Goal: Task Accomplishment & Management: Complete application form

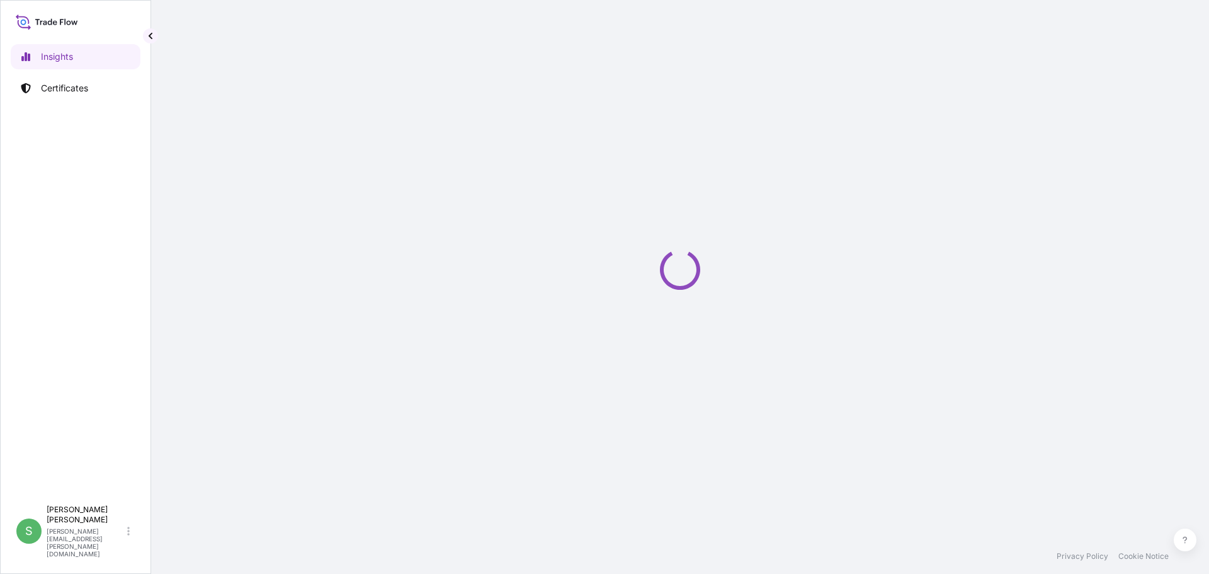
select select "2025"
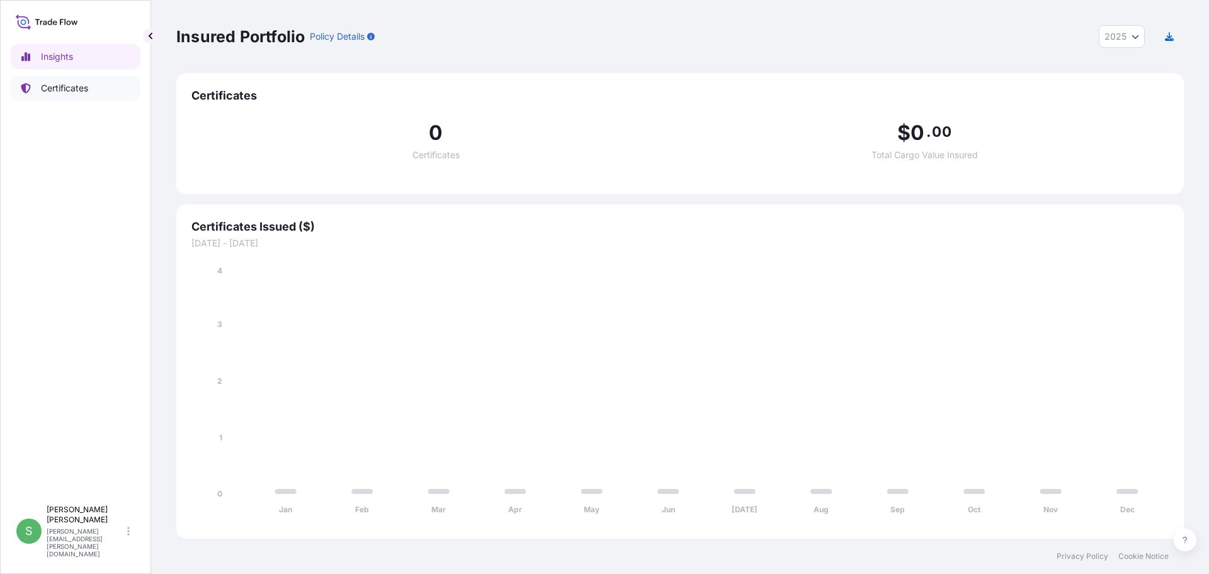
click at [78, 89] on p "Certificates" at bounding box center [64, 88] width 47 height 13
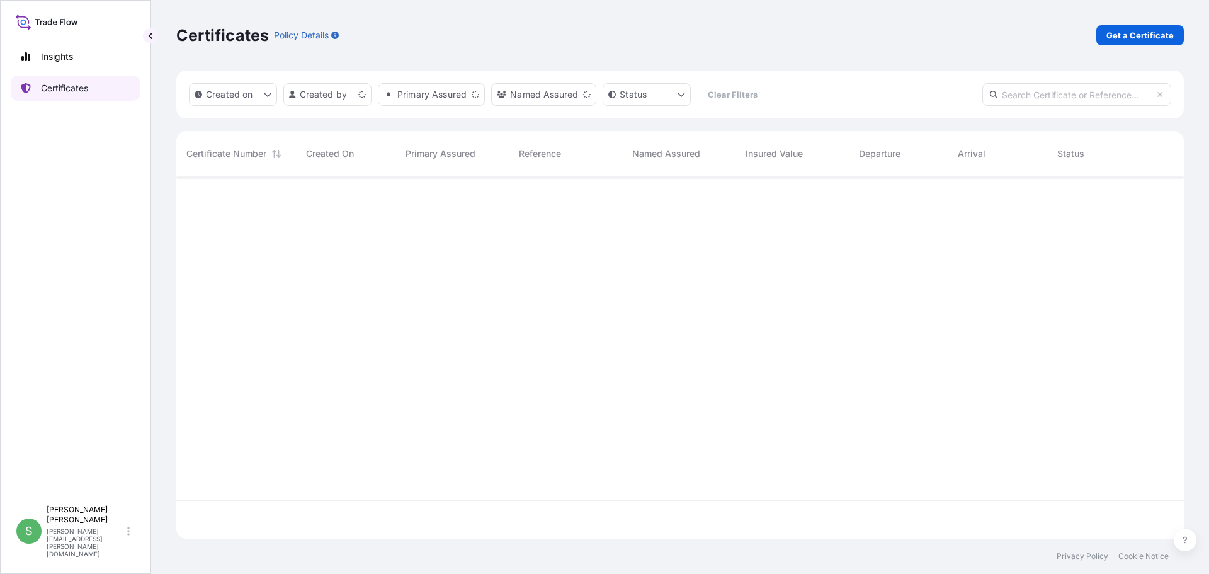
scroll to position [359, 998]
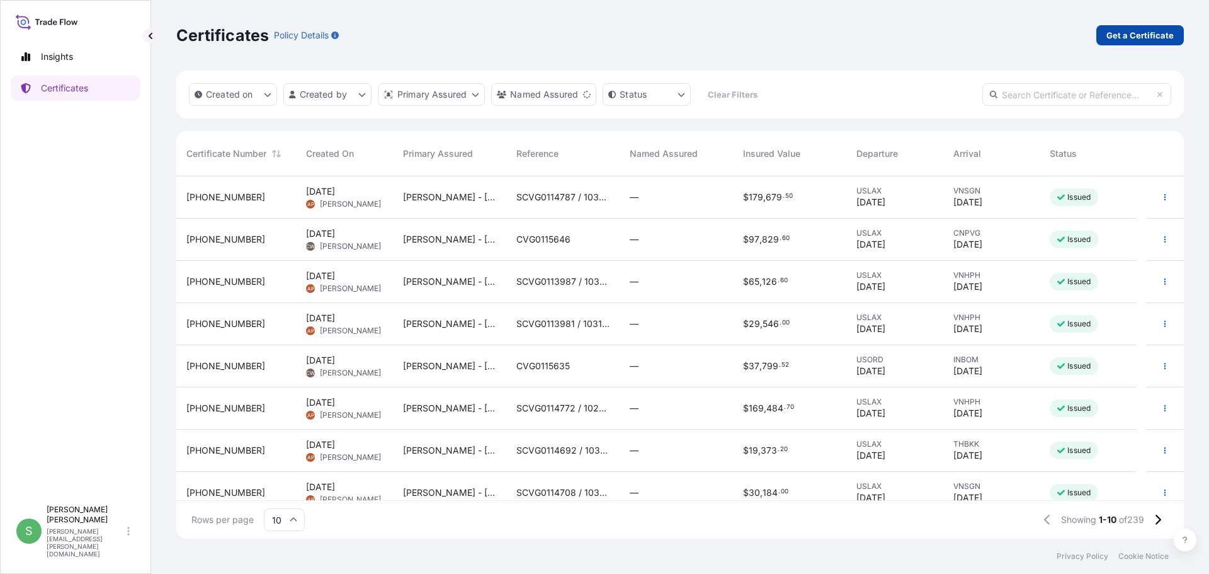
click at [1133, 33] on p "Get a Certificate" at bounding box center [1139, 35] width 67 height 13
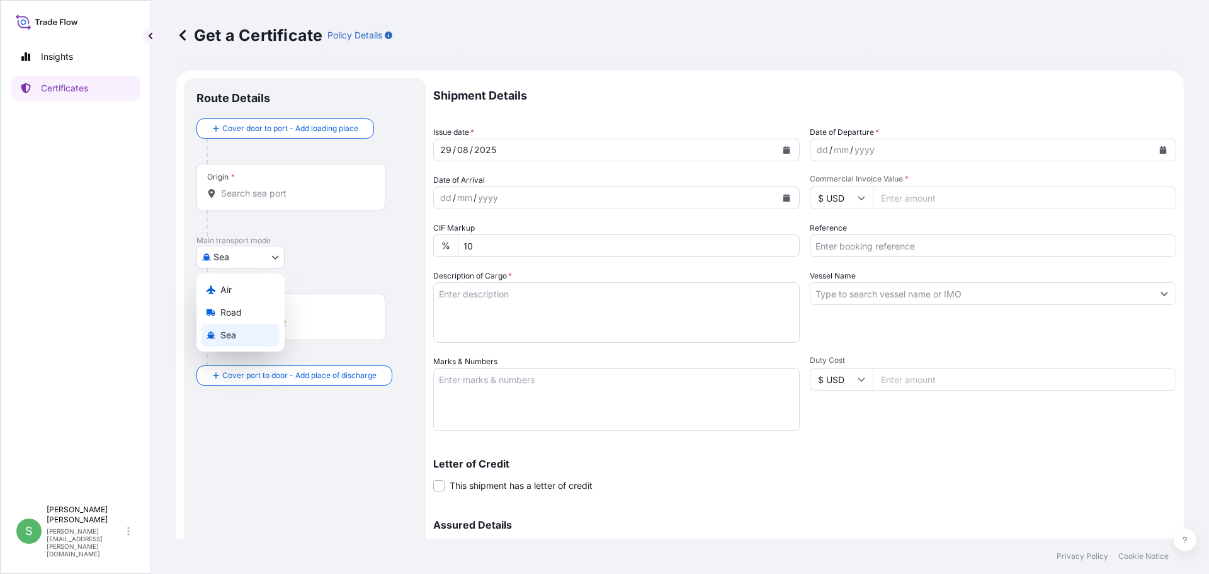
click at [273, 254] on body "Insights Certificates S [PERSON_NAME] [PERSON_NAME][EMAIL_ADDRESS][PERSON_NAME]…" at bounding box center [604, 287] width 1209 height 574
click at [261, 288] on div "Air" at bounding box center [240, 289] width 78 height 23
select select "Air"
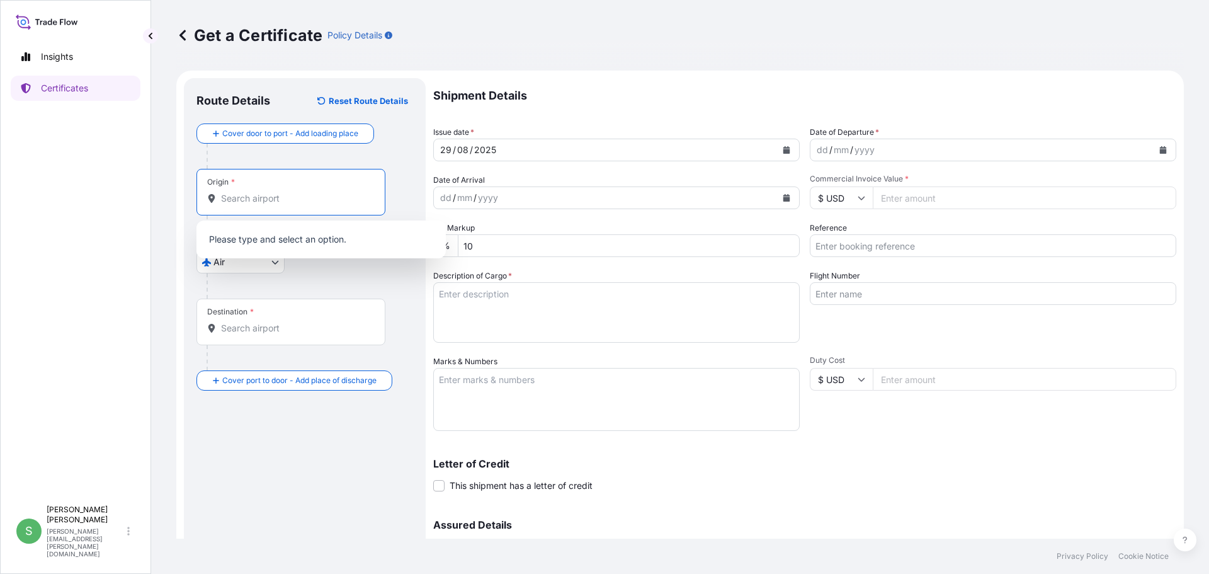
click at [231, 192] on input "Origin *" at bounding box center [295, 198] width 149 height 13
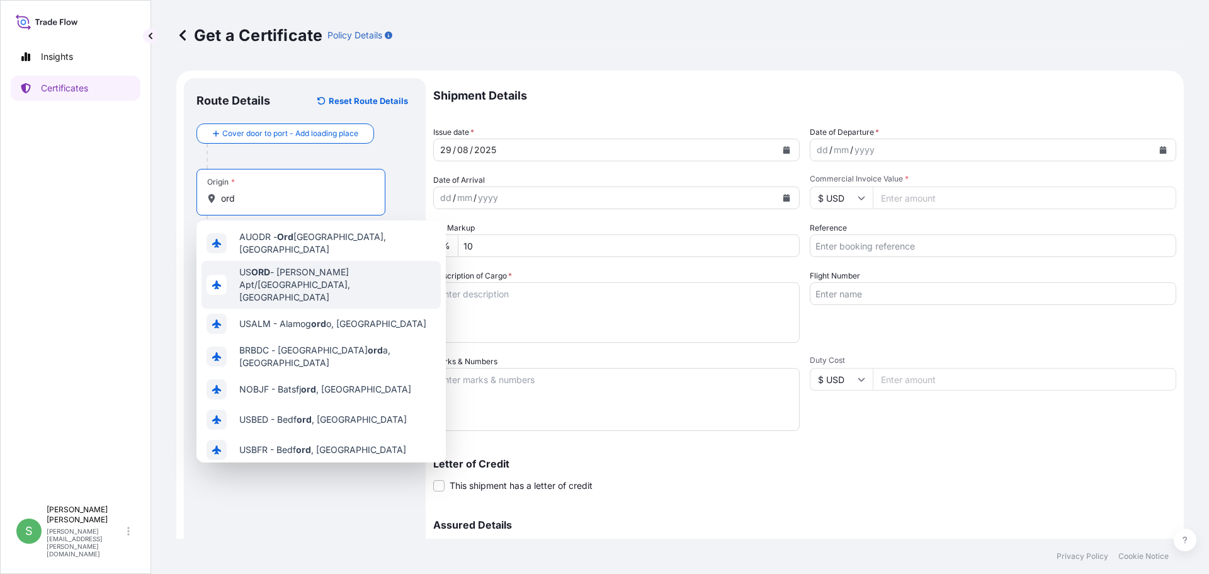
click at [274, 268] on span "US [PERSON_NAME] Apt/[GEOGRAPHIC_DATA], [GEOGRAPHIC_DATA]" at bounding box center [337, 285] width 196 height 38
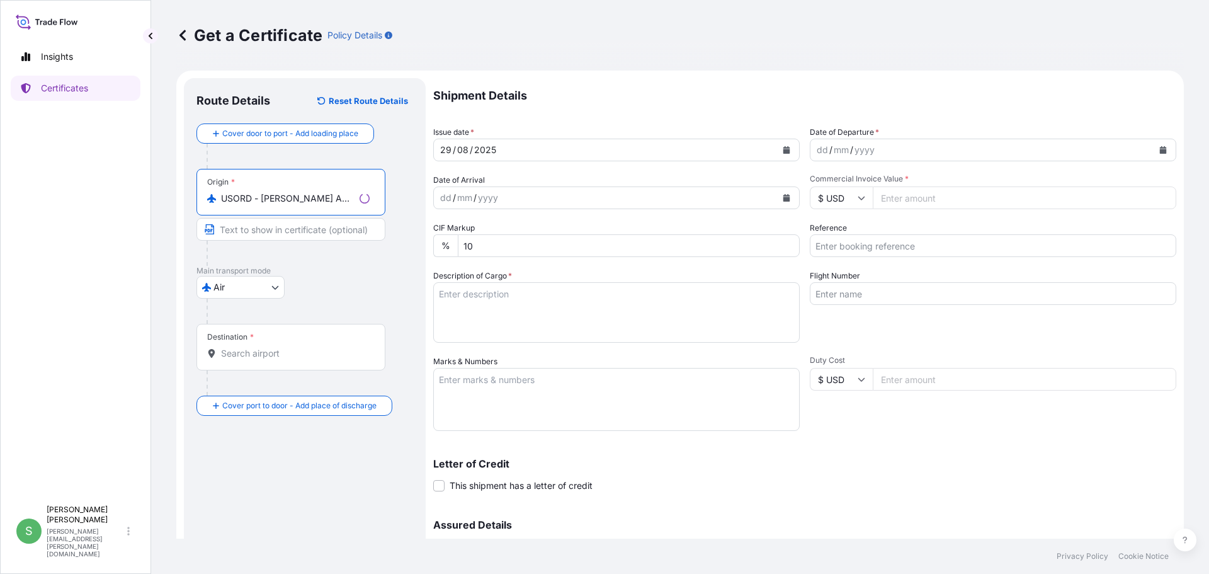
type input "USORD - [PERSON_NAME] Apt/[GEOGRAPHIC_DATA], [GEOGRAPHIC_DATA]"
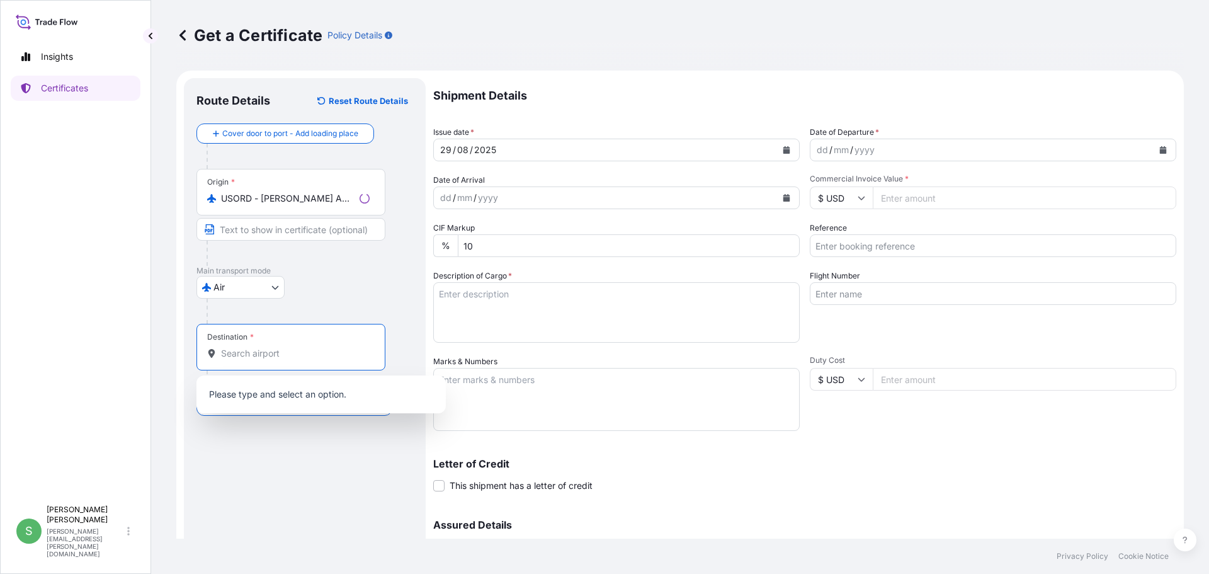
click at [264, 350] on input "Destination *" at bounding box center [295, 353] width 149 height 13
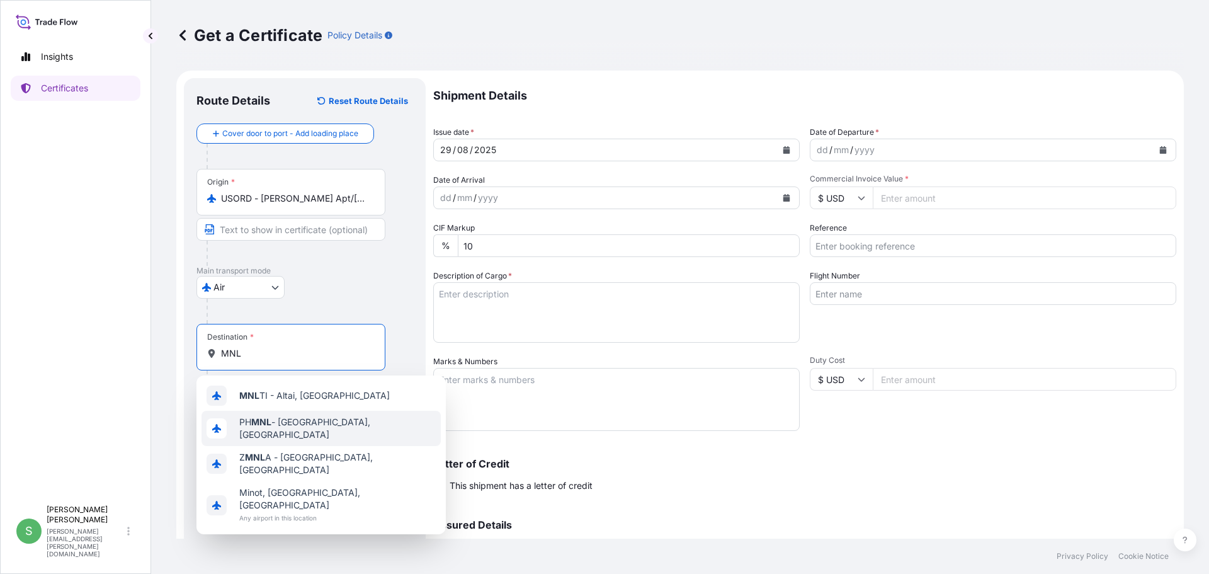
click at [300, 419] on span "PH MNL - [GEOGRAPHIC_DATA], [GEOGRAPHIC_DATA]" at bounding box center [337, 428] width 196 height 25
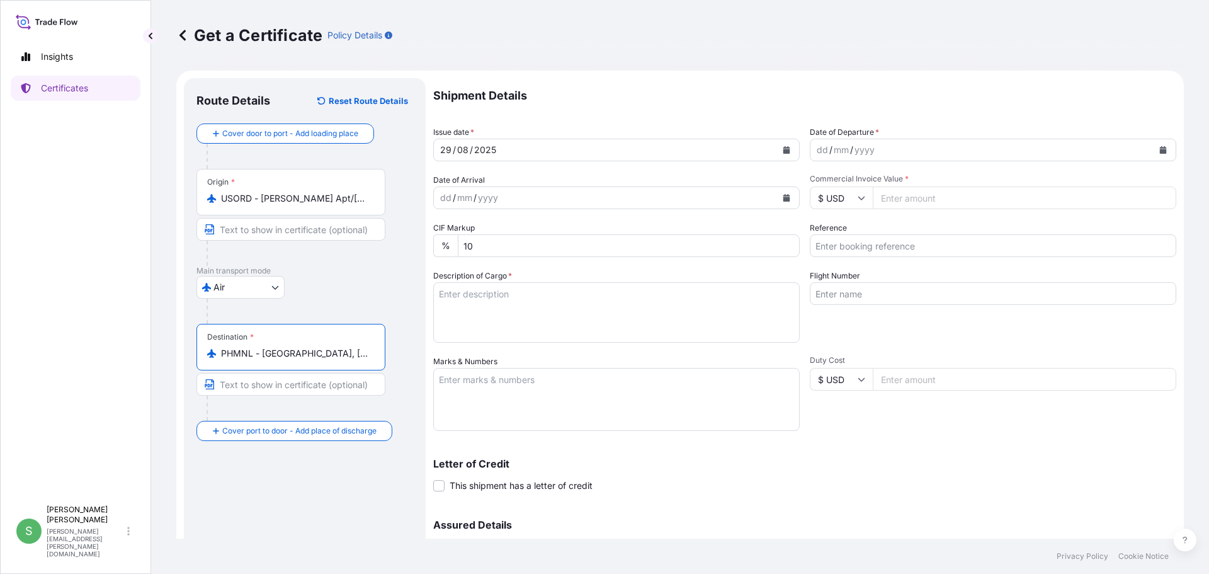
type input "PHMNL - [GEOGRAPHIC_DATA], [GEOGRAPHIC_DATA]"
click at [1153, 150] on button "Calendar" at bounding box center [1163, 150] width 20 height 20
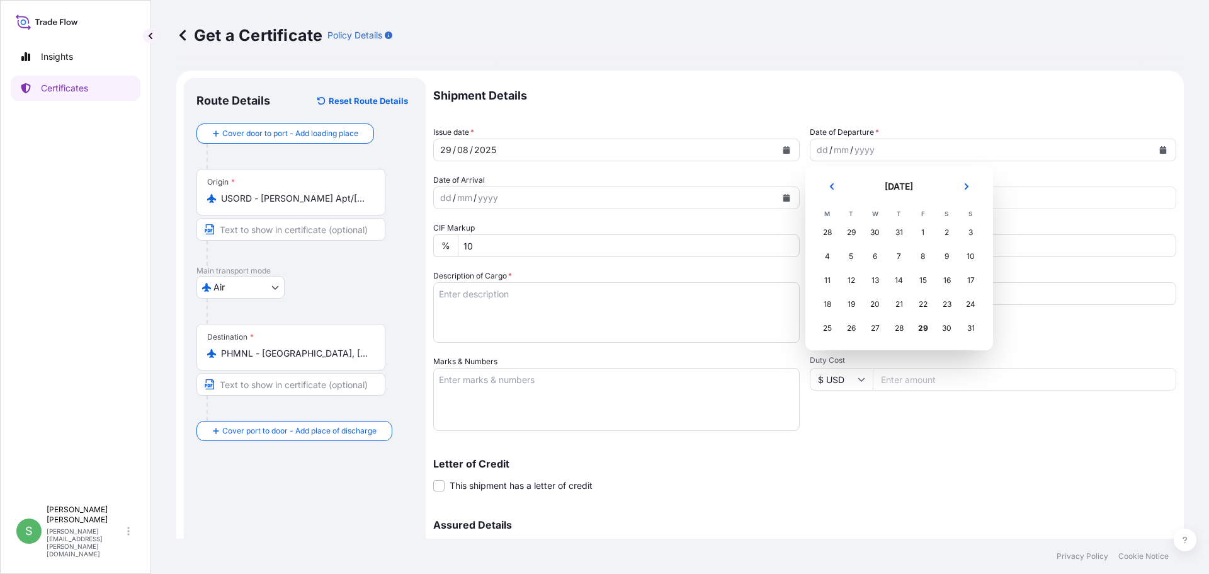
click at [901, 232] on div "31" at bounding box center [899, 232] width 23 height 23
click at [902, 232] on div "31" at bounding box center [899, 232] width 23 height 23
click at [899, 230] on div "31" at bounding box center [899, 232] width 23 height 23
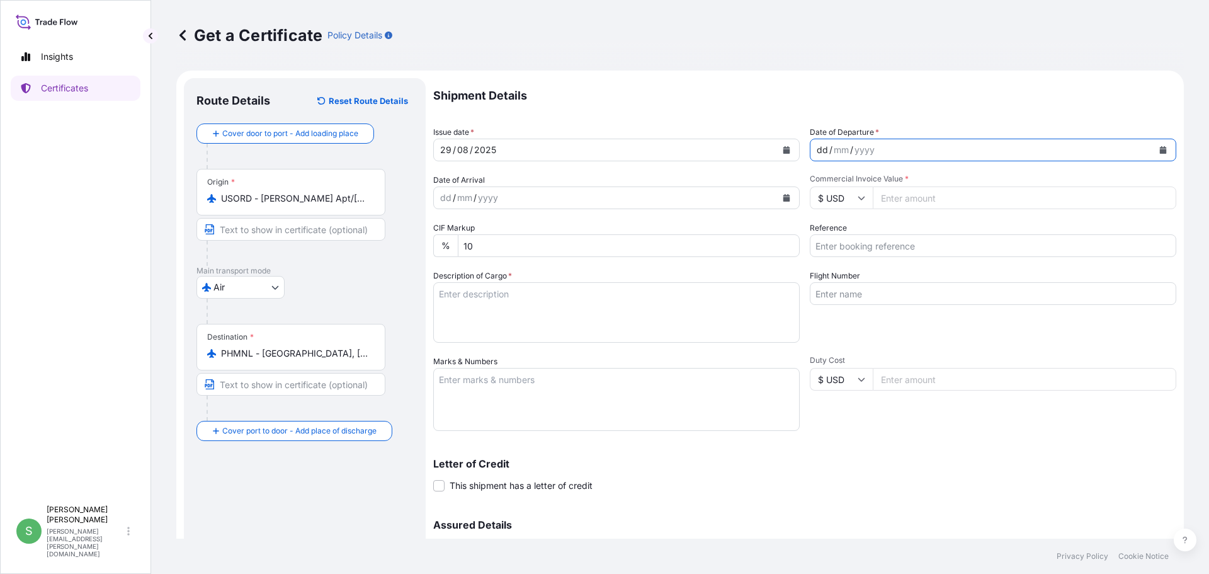
click at [816, 150] on div "dd" at bounding box center [822, 149] width 14 height 15
click at [1160, 147] on icon "Calendar" at bounding box center [1163, 150] width 7 height 8
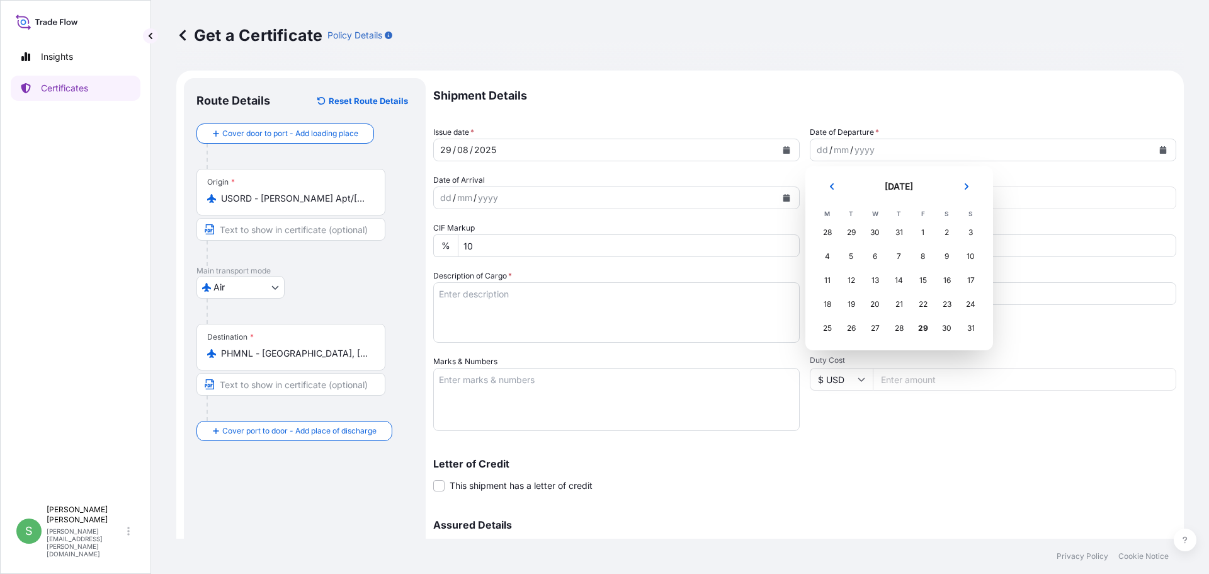
click at [901, 231] on div "31" at bounding box center [899, 232] width 23 height 23
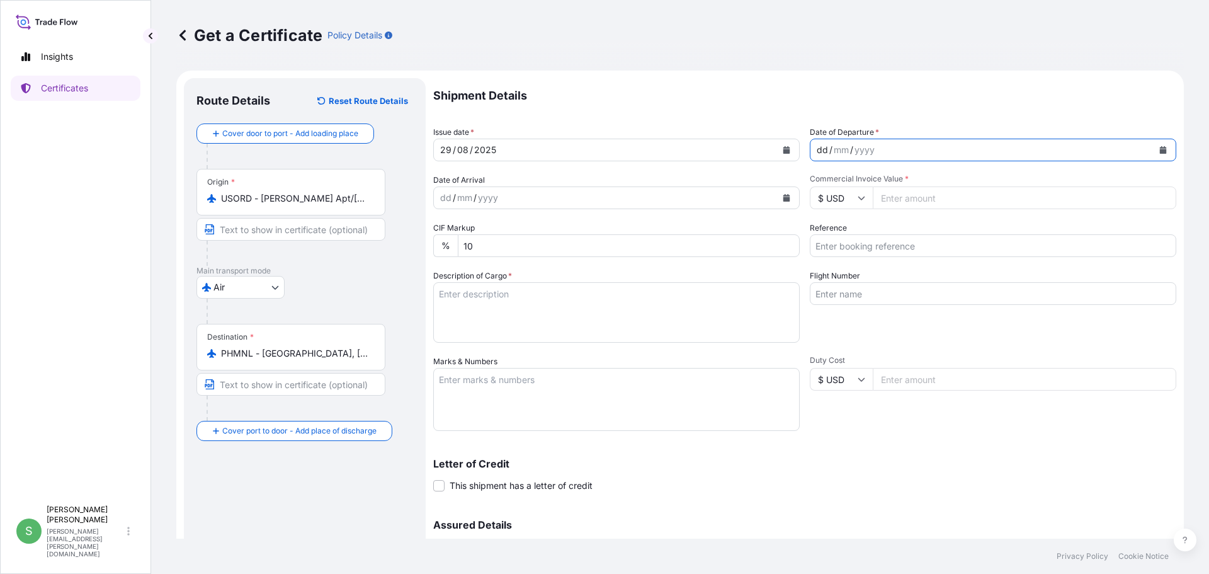
drag, startPoint x: 810, startPoint y: 149, endPoint x: 918, endPoint y: 145, distance: 107.7
click at [918, 145] on div "dd / mm / yyyy" at bounding box center [981, 150] width 342 height 23
click at [819, 152] on div "dd" at bounding box center [822, 149] width 14 height 15
drag, startPoint x: 819, startPoint y: 146, endPoint x: 798, endPoint y: 144, distance: 20.9
click at [798, 144] on div "Shipment Details Issue date * [DATE] Date of Departure * dd / mm / yyyy Date of…" at bounding box center [804, 354] width 743 height 552
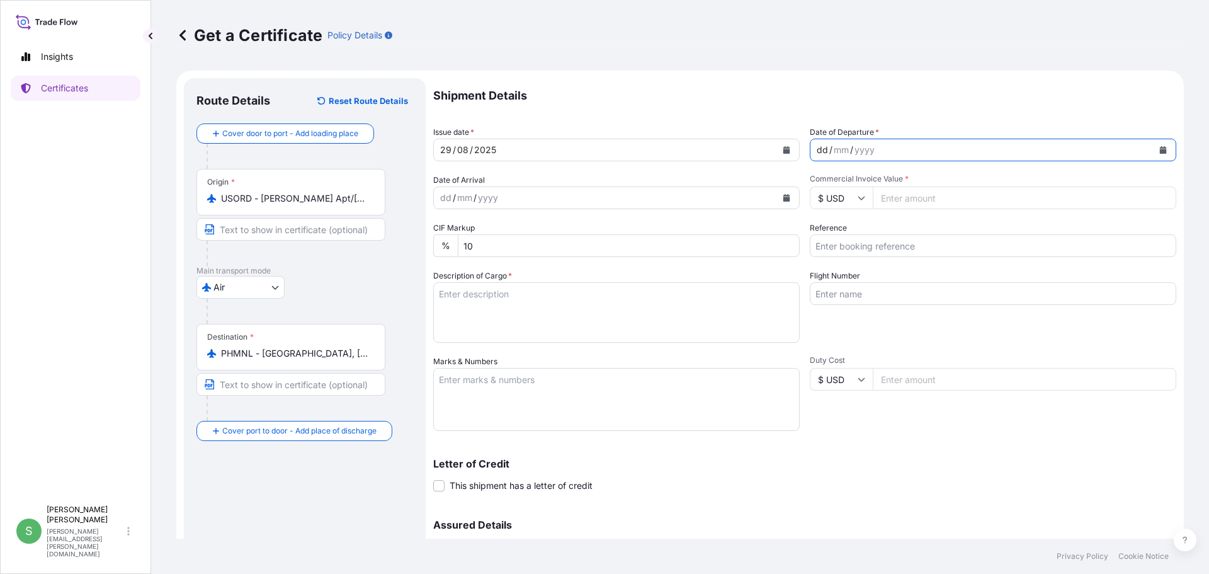
click at [815, 147] on div "dd" at bounding box center [822, 149] width 14 height 15
click at [754, 158] on div "[DATE]" at bounding box center [605, 150] width 342 height 23
drag, startPoint x: 828, startPoint y: 150, endPoint x: 836, endPoint y: 147, distance: 8.8
click at [836, 147] on div "03" at bounding box center [839, 149] width 14 height 15
click at [834, 148] on div "03" at bounding box center [839, 149] width 14 height 15
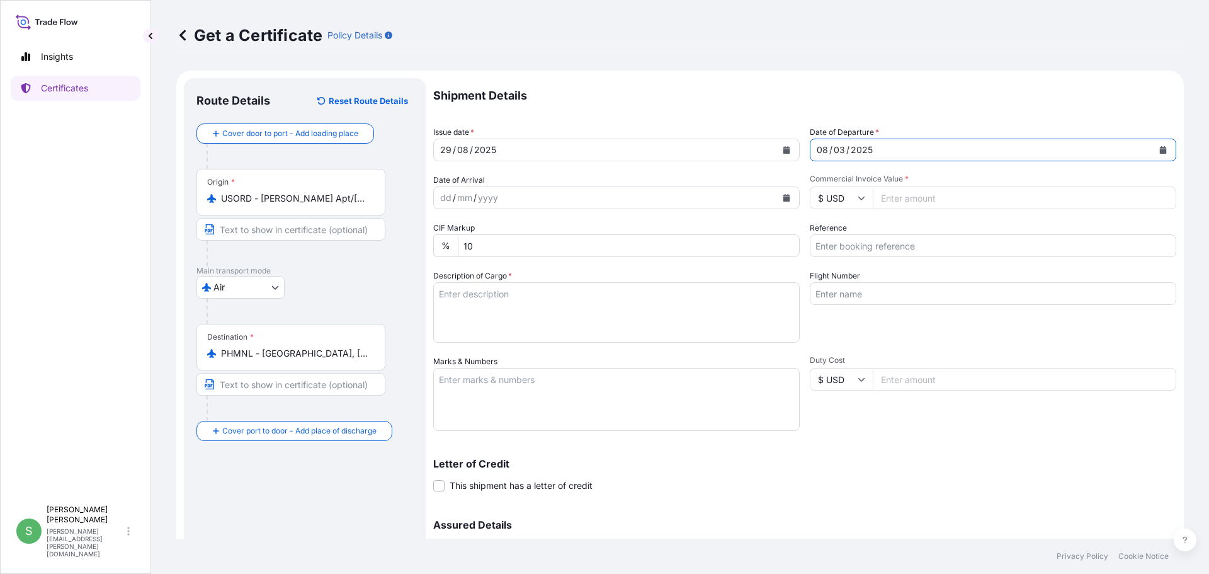
click at [1159, 149] on icon "Calendar" at bounding box center [1163, 150] width 8 height 8
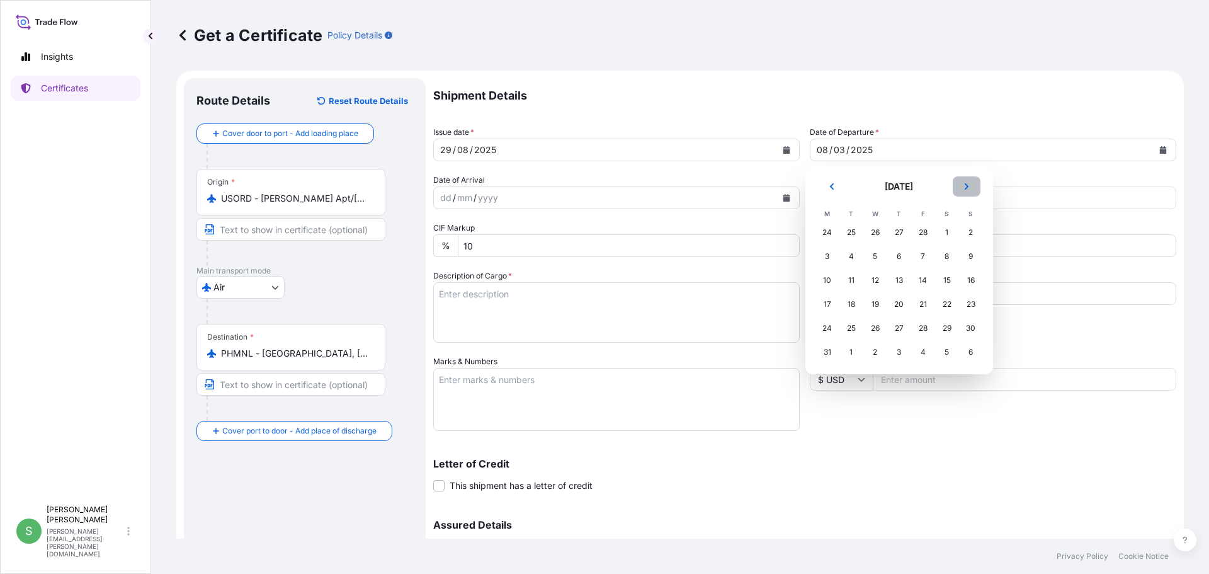
click at [964, 188] on icon "Next" at bounding box center [967, 187] width 8 height 8
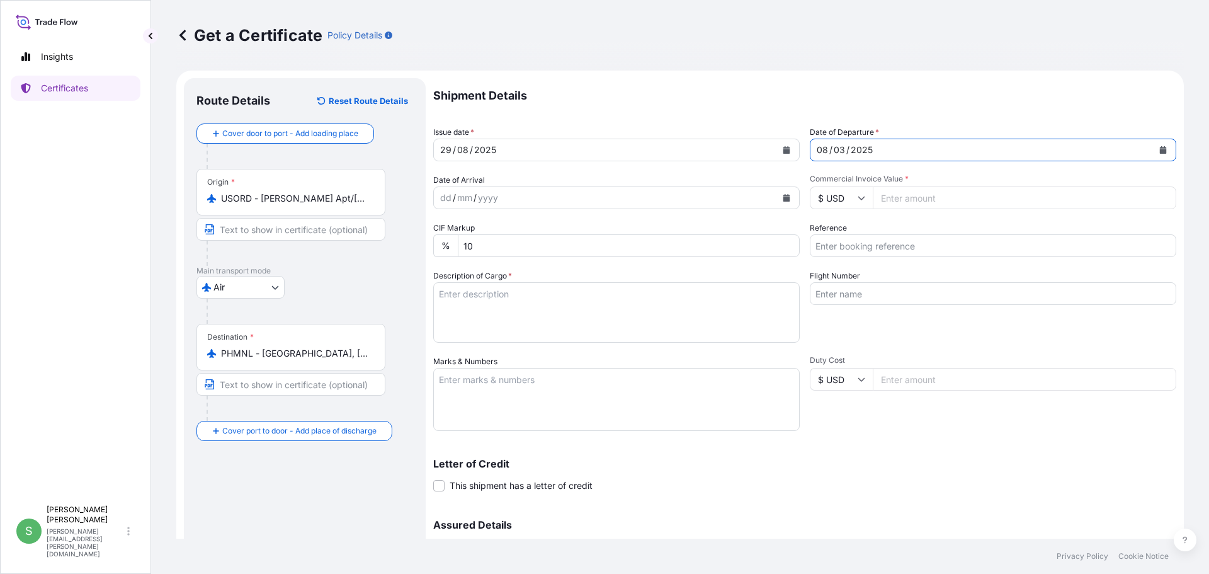
click at [810, 145] on div "[DATE]" at bounding box center [981, 150] width 342 height 23
drag, startPoint x: 814, startPoint y: 148, endPoint x: 833, endPoint y: 154, distance: 19.9
click at [833, 154] on div "[DATE]" at bounding box center [981, 150] width 342 height 23
click at [630, 144] on div "[DATE]" at bounding box center [605, 150] width 342 height 23
click at [840, 246] on input "Reference" at bounding box center [993, 245] width 366 height 23
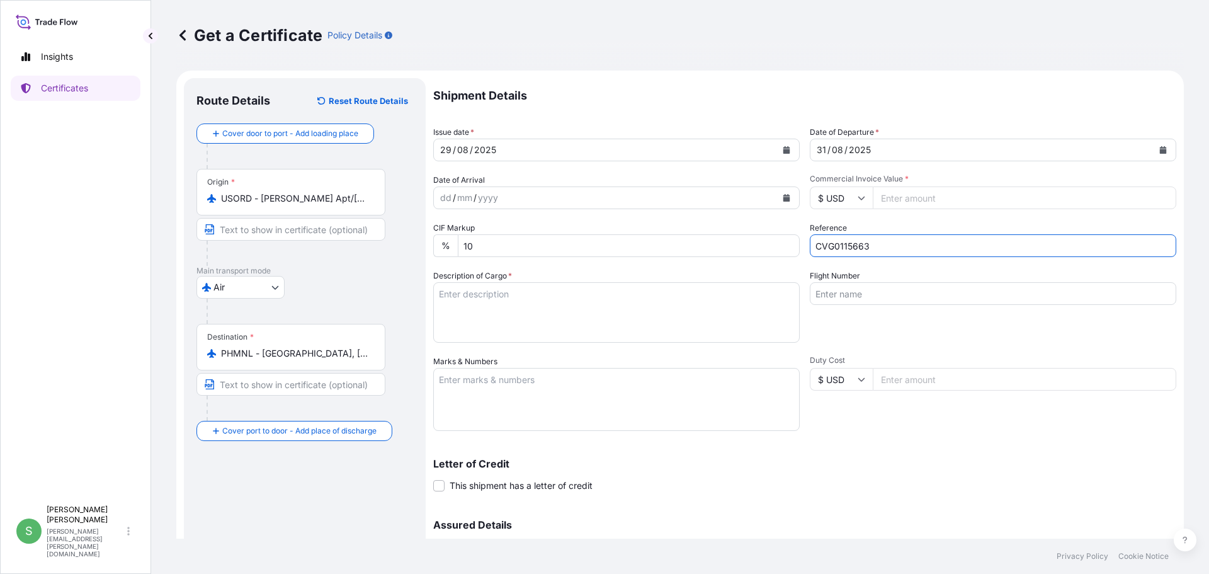
type input "CVG0115663"
click at [834, 295] on input "Flight Number" at bounding box center [993, 293] width 366 height 23
type input "NH111"
click at [485, 303] on textarea "Description of Cargo *" at bounding box center [616, 312] width 366 height 60
click at [457, 292] on textarea "Description of Cargo *" at bounding box center [616, 312] width 366 height 60
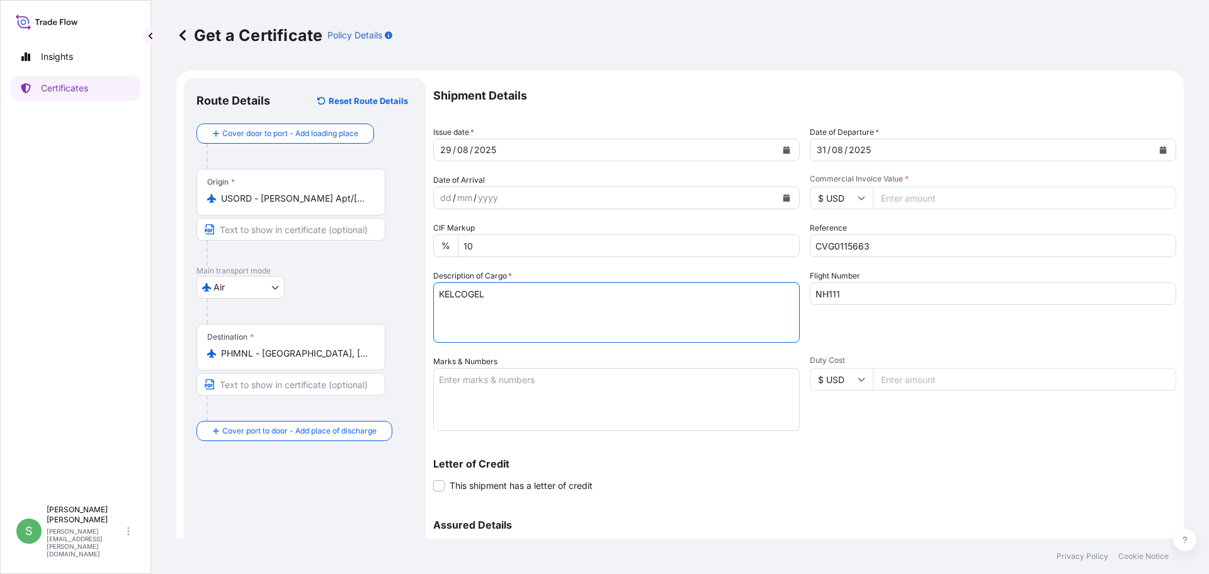
type textarea "KELCOGEL"
click at [494, 379] on textarea "Marks & Numbers" at bounding box center [616, 399] width 366 height 63
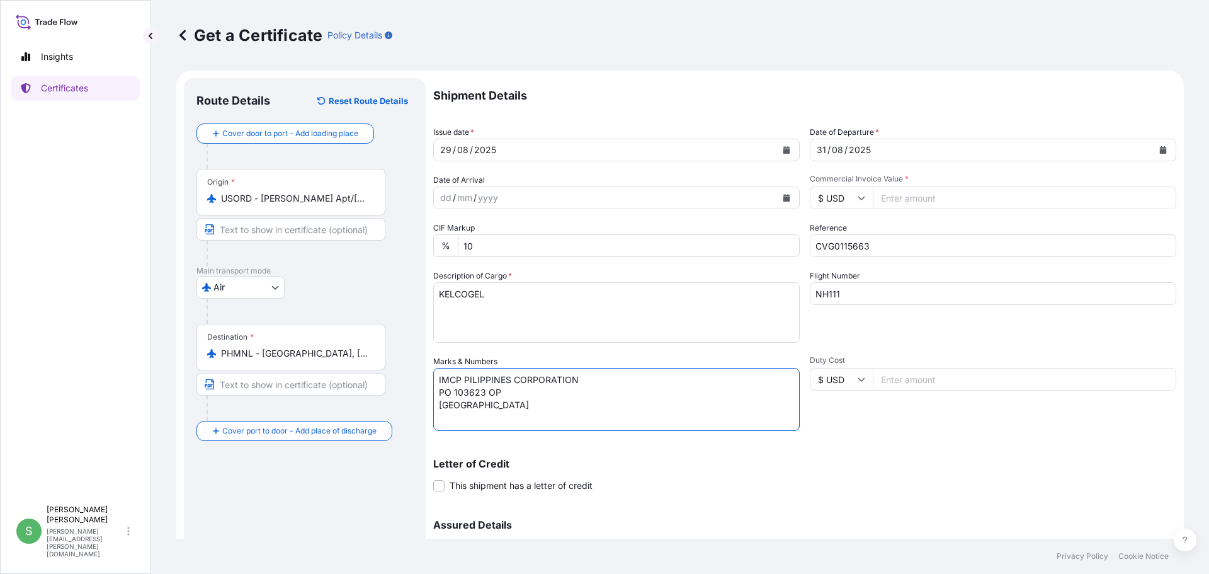
type textarea "IMCP PILIPPINES CORPORATION PO 103623 OP [GEOGRAPHIC_DATA]"
click at [509, 301] on textarea "KELCOGEL" at bounding box center [616, 312] width 366 height 60
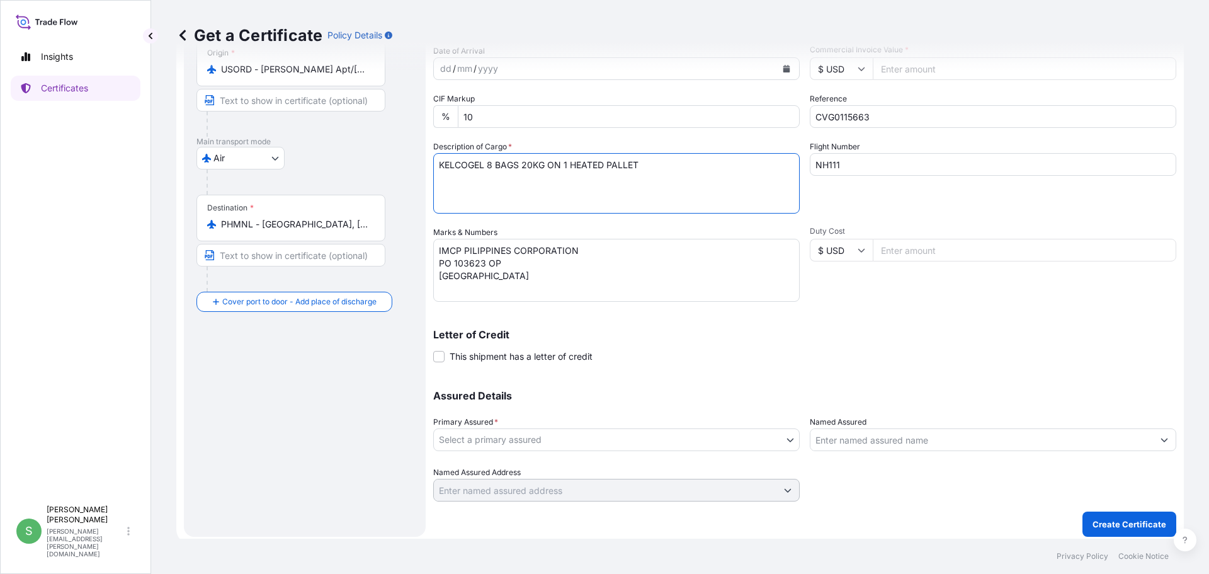
scroll to position [135, 0]
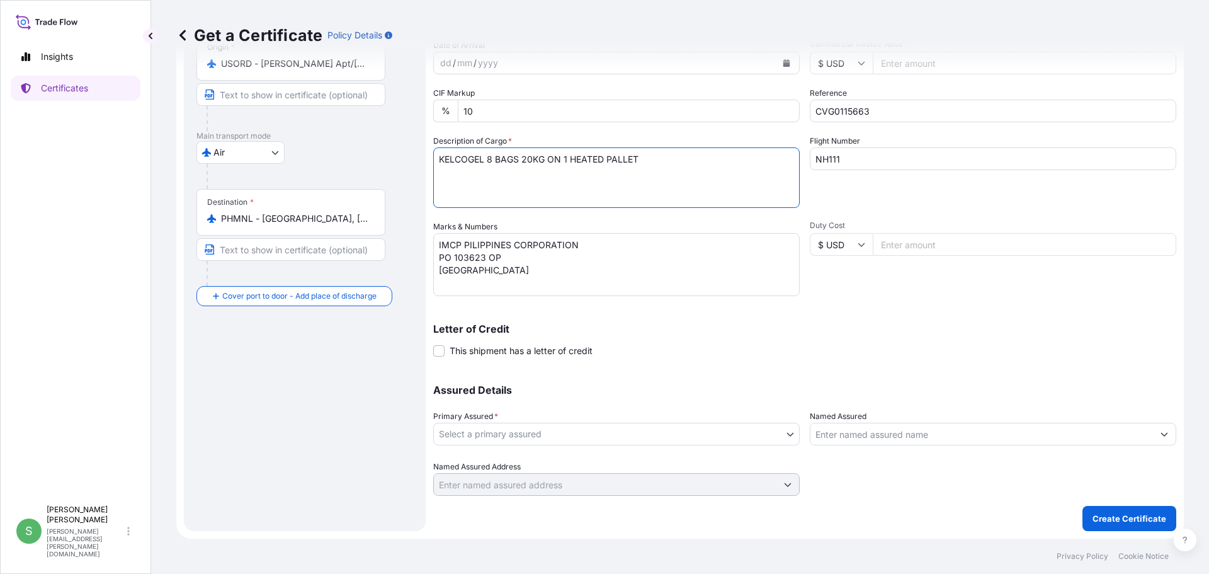
type textarea "KELCOGEL 8 BAGS 20KG ON 1 HEATED PALLET"
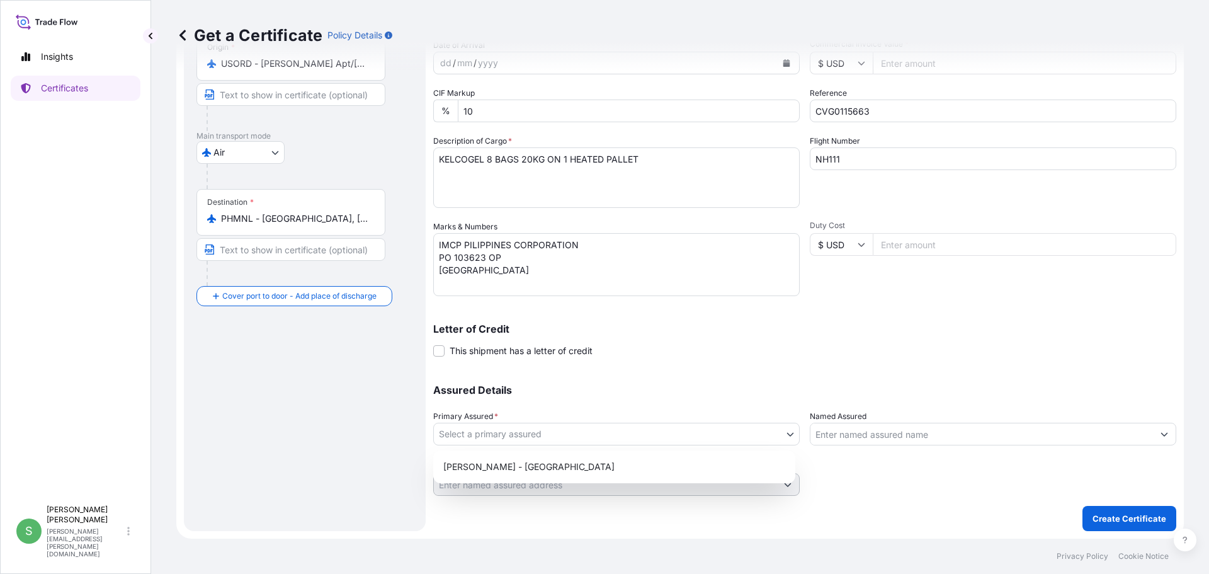
click at [785, 434] on body "Insights Certificates S [PERSON_NAME] [PERSON_NAME][EMAIL_ADDRESS][PERSON_NAME]…" at bounding box center [604, 287] width 1209 height 574
click at [521, 465] on div "[PERSON_NAME] - [GEOGRAPHIC_DATA]" at bounding box center [614, 466] width 352 height 23
select select "31650"
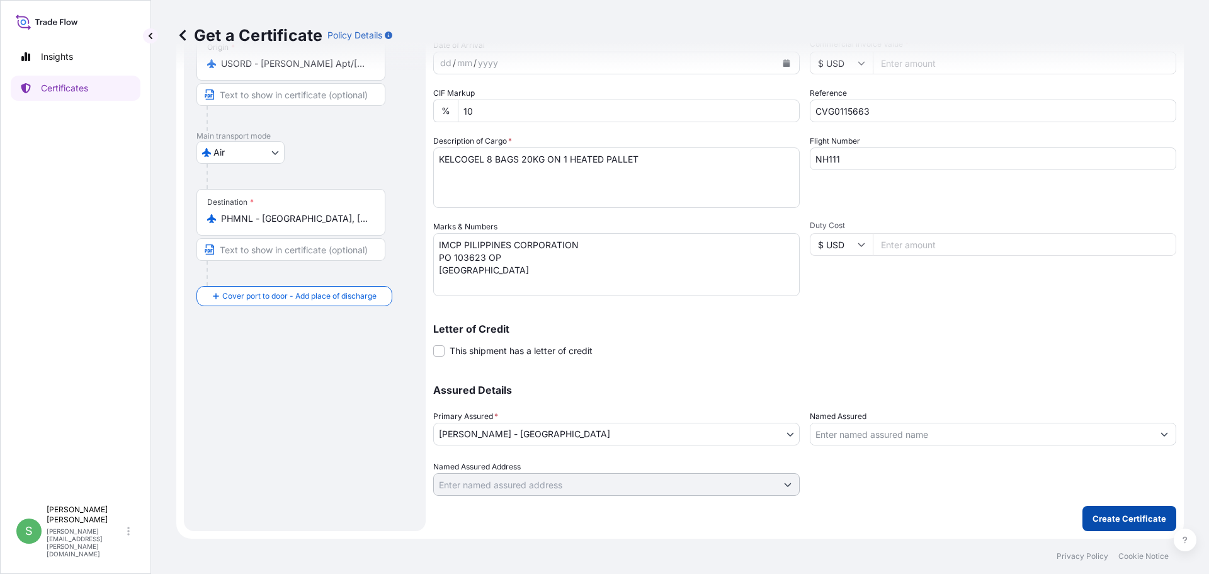
click at [1141, 515] on p "Create Certificate" at bounding box center [1129, 518] width 74 height 13
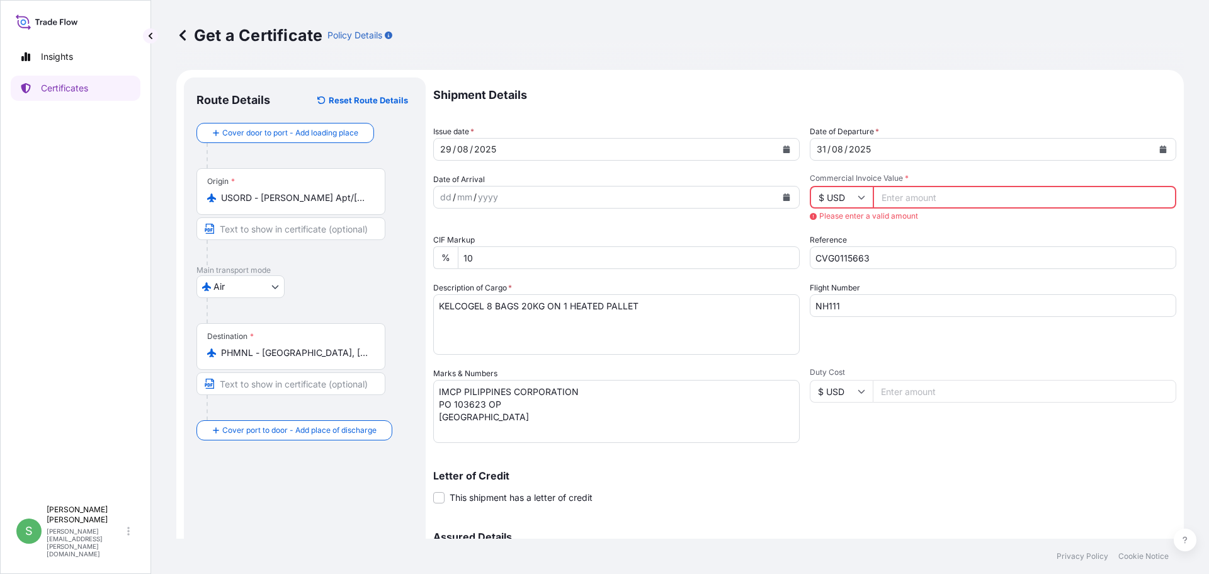
scroll to position [0, 0]
click at [891, 196] on input "Commercial Invoice Value *" at bounding box center [1024, 197] width 303 height 23
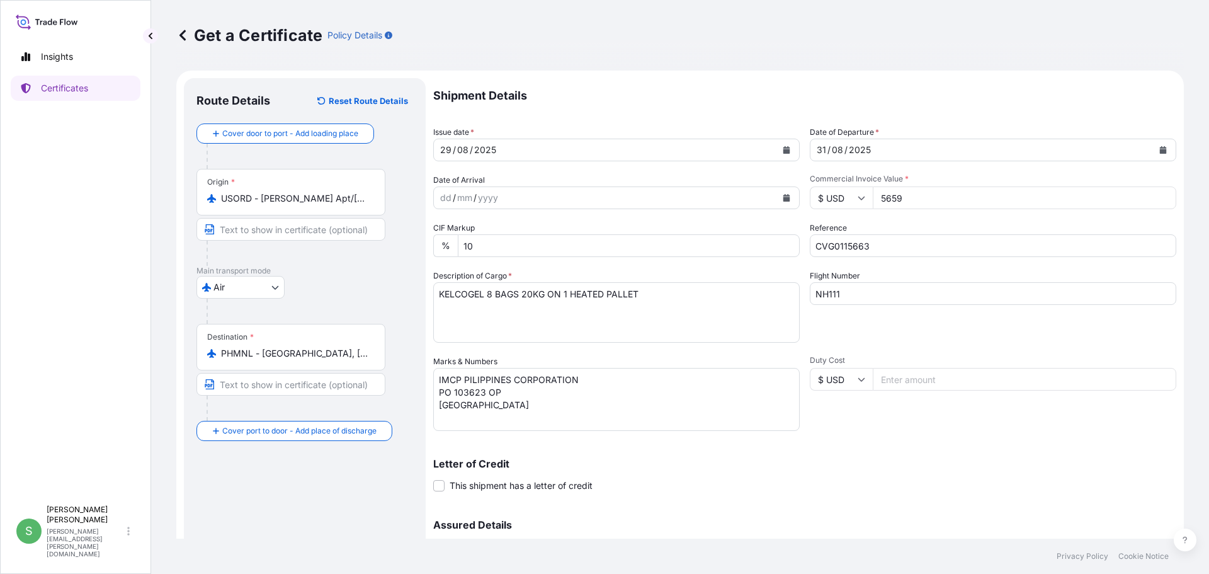
type input "5659"
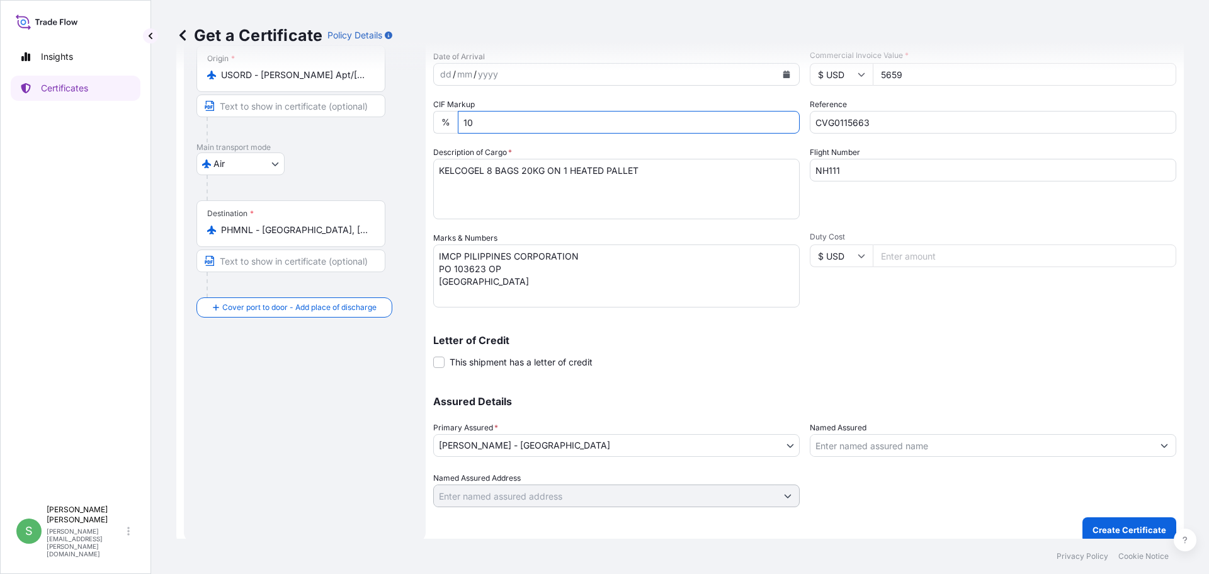
scroll to position [135, 0]
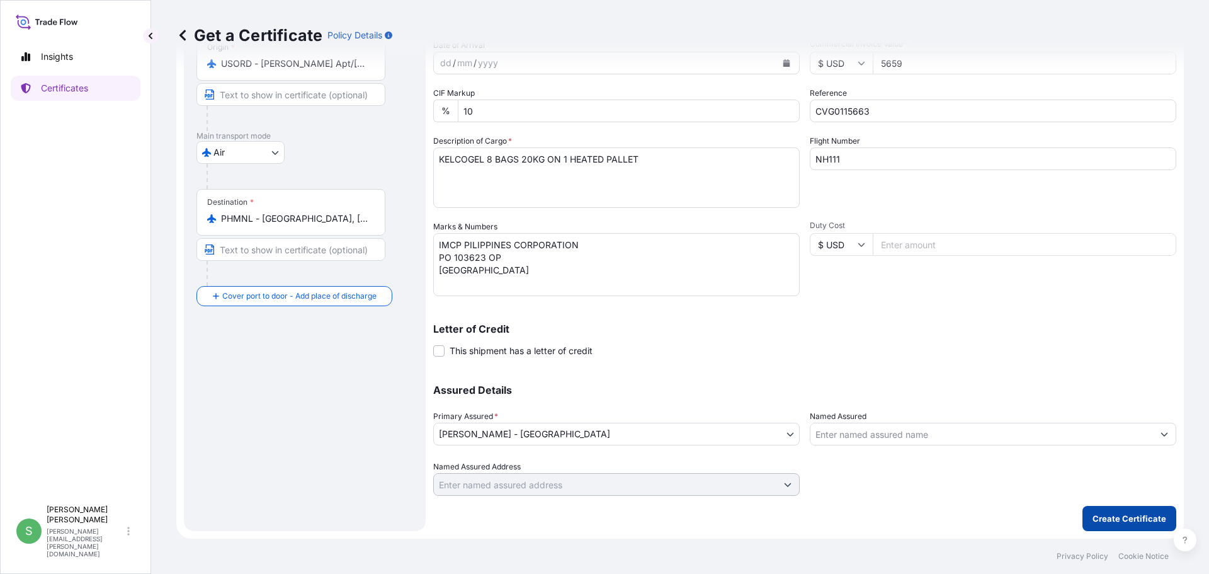
click at [1103, 509] on button "Create Certificate" at bounding box center [1129, 518] width 94 height 25
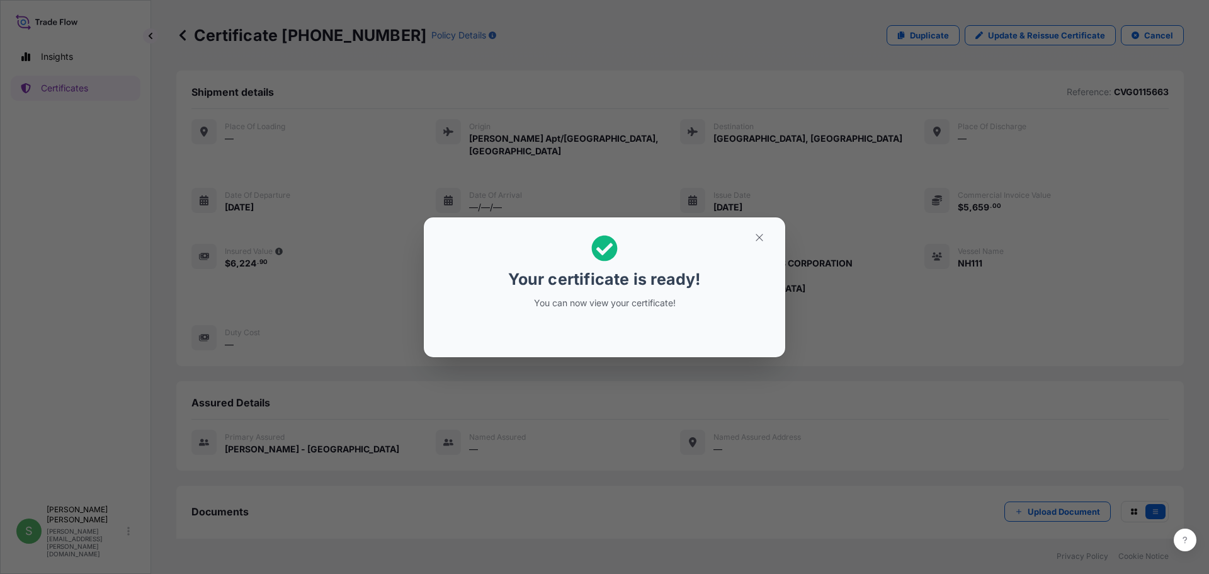
click at [717, 76] on div "Your certificate is ready! You can now view your certificate!" at bounding box center [604, 287] width 1209 height 574
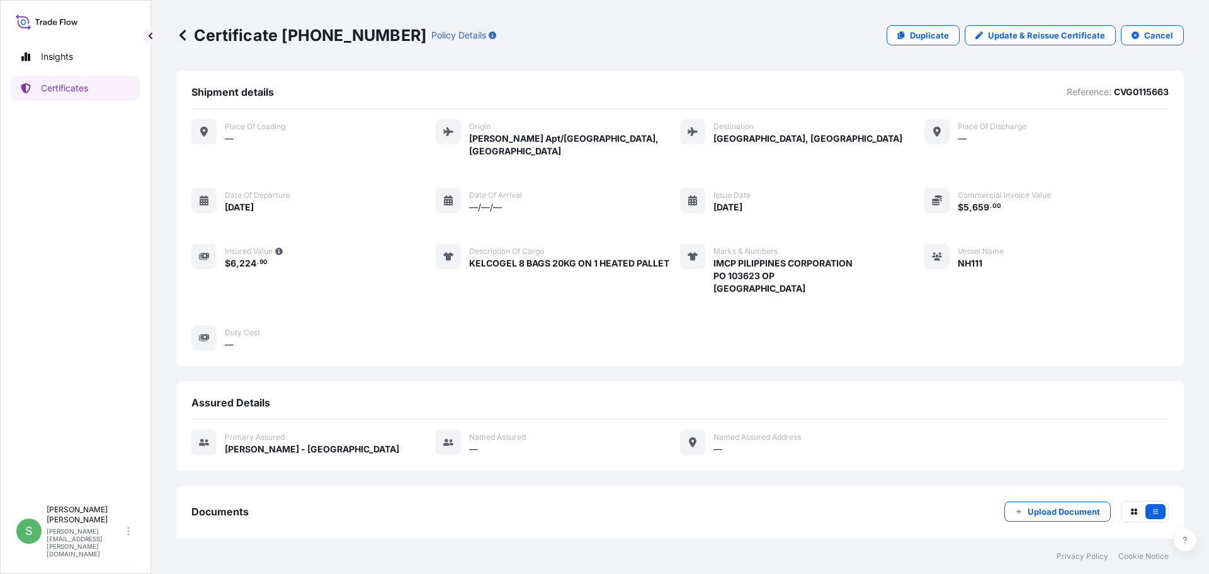
scroll to position [52, 0]
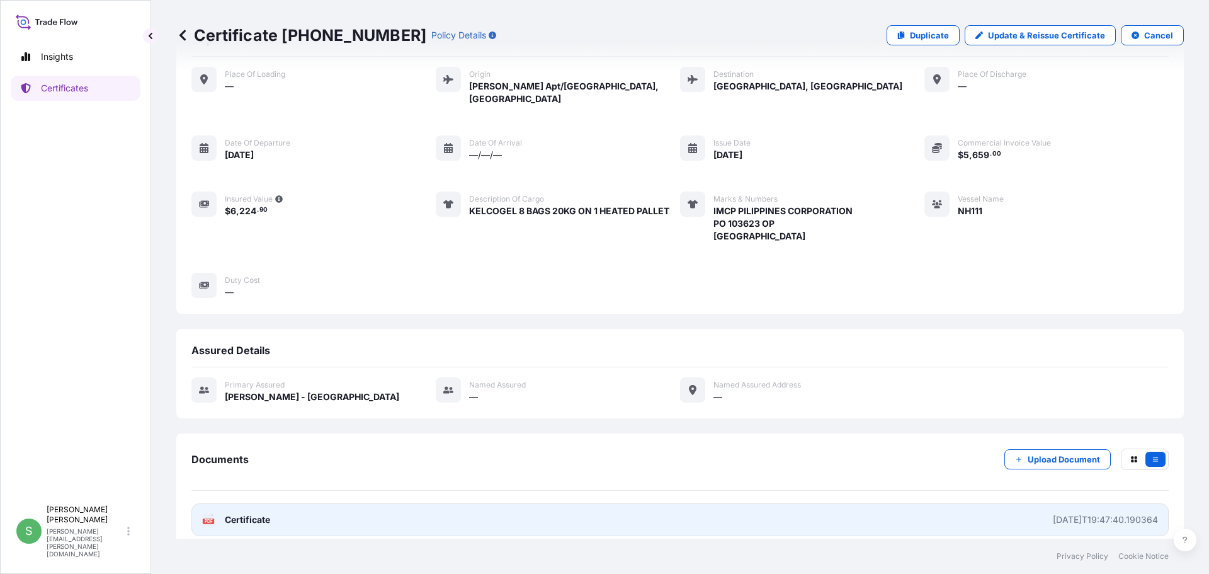
click at [285, 508] on link "PDF Certificate [DATE]T19:47:40.190364" at bounding box center [679, 519] width 977 height 33
click at [1053, 513] on div "[DATE]T19:47:40.190364" at bounding box center [1105, 519] width 105 height 13
